Goal: Task Accomplishment & Management: Manage account settings

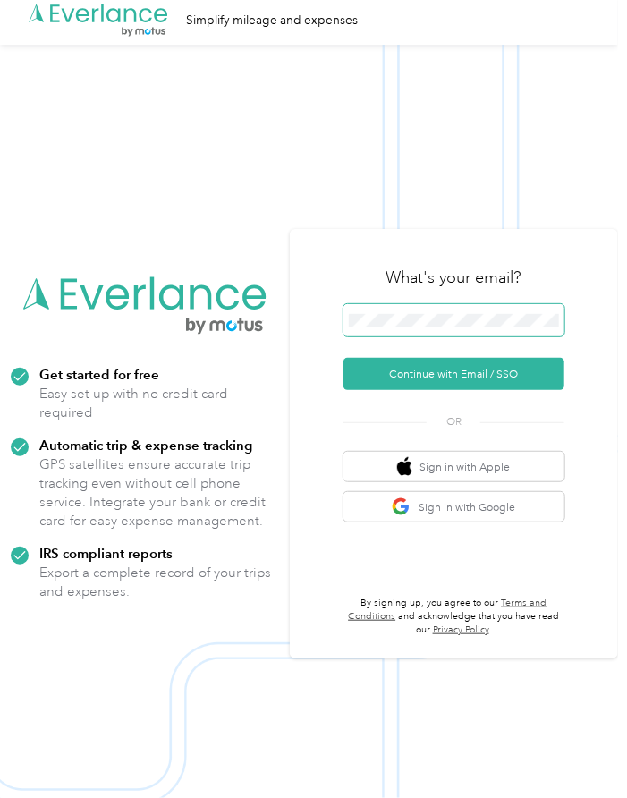
scroll to position [4, 0]
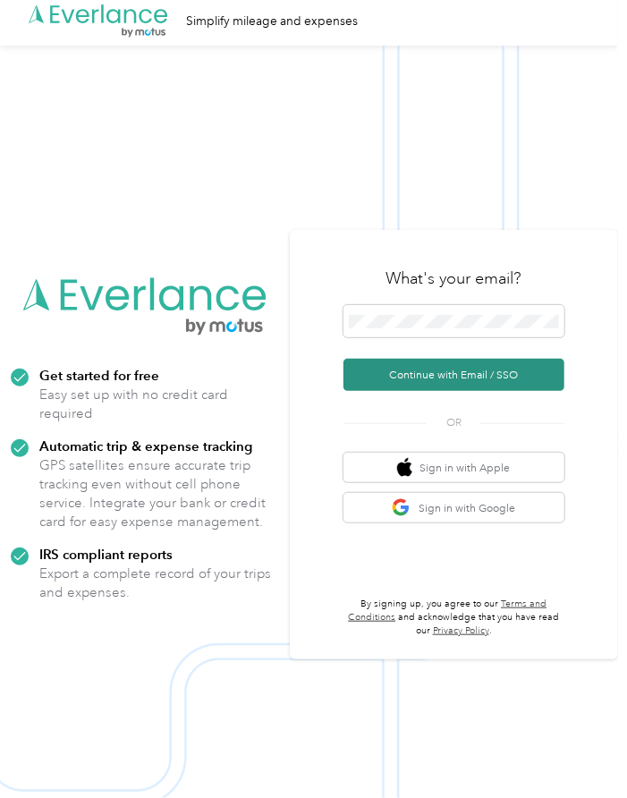
click at [470, 374] on button "Continue with Email / SSO" at bounding box center [454, 375] width 221 height 32
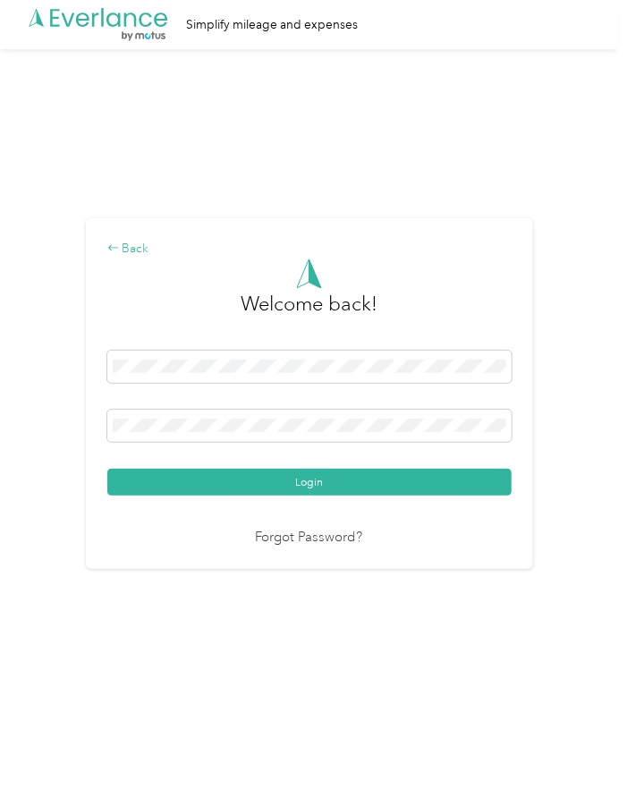
click at [113, 255] on div "Back" at bounding box center [309, 249] width 405 height 19
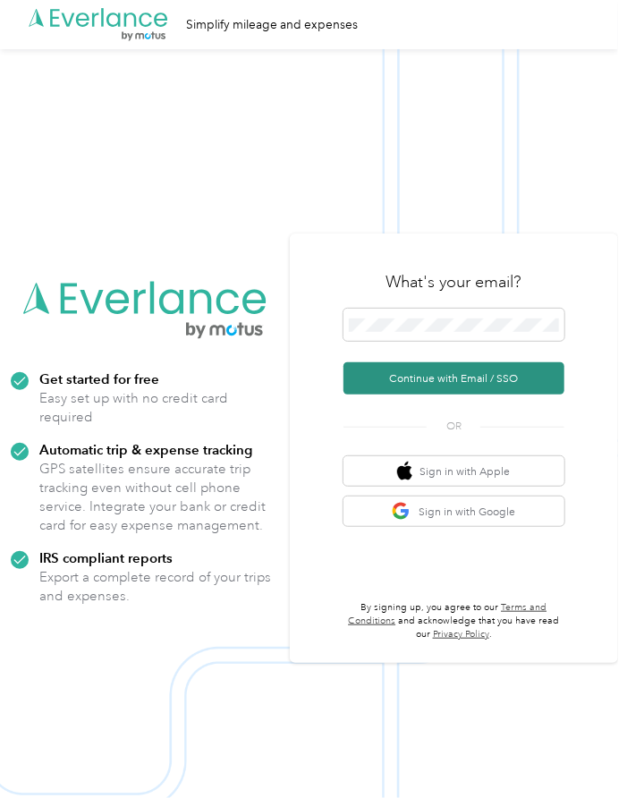
click at [509, 375] on button "Continue with Email / SSO" at bounding box center [454, 379] width 221 height 32
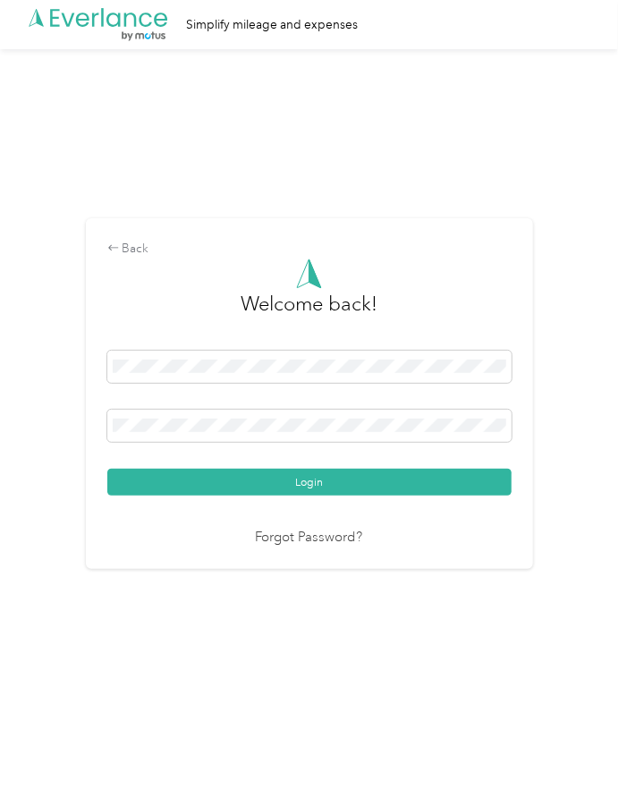
click at [107, 469] on button "Login" at bounding box center [309, 482] width 405 height 27
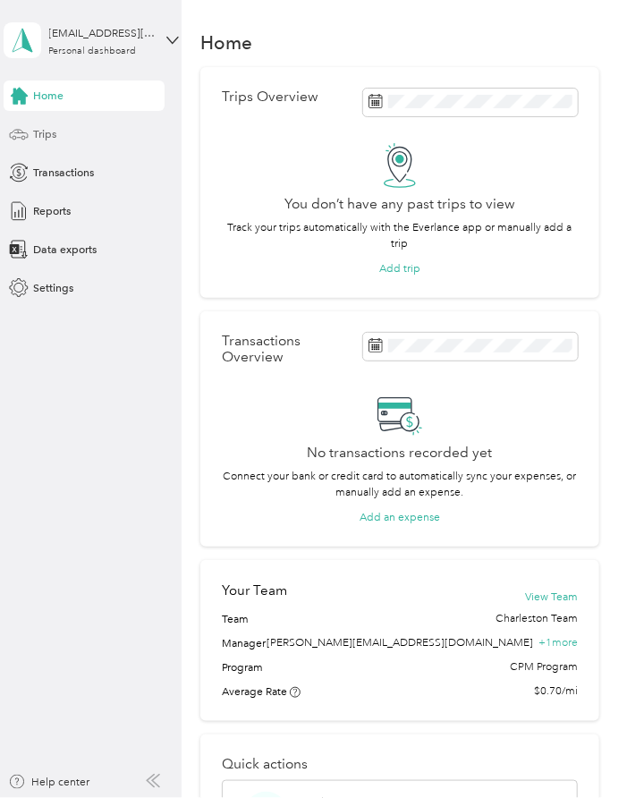
click at [98, 131] on div "Trips" at bounding box center [84, 134] width 161 height 30
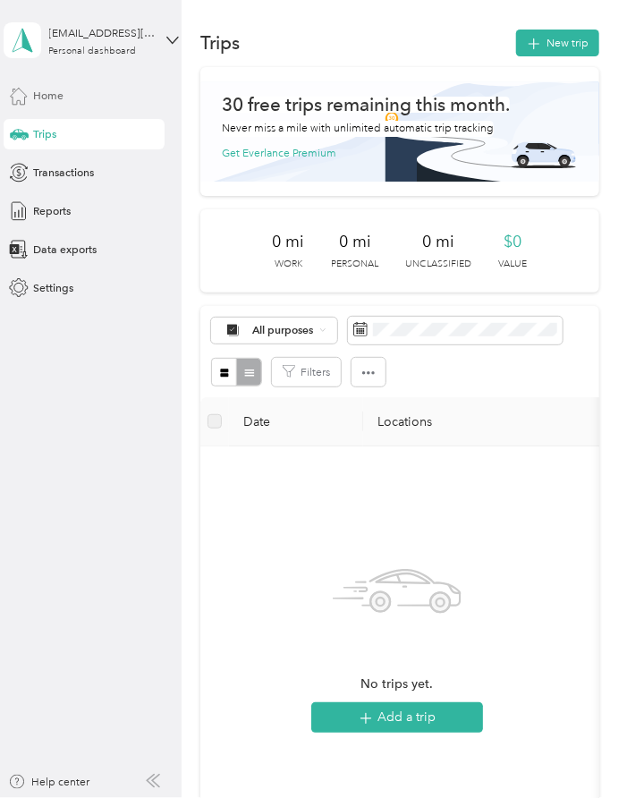
click at [52, 97] on span "Home" at bounding box center [49, 96] width 30 height 16
